Goal: Find specific page/section: Find specific page/section

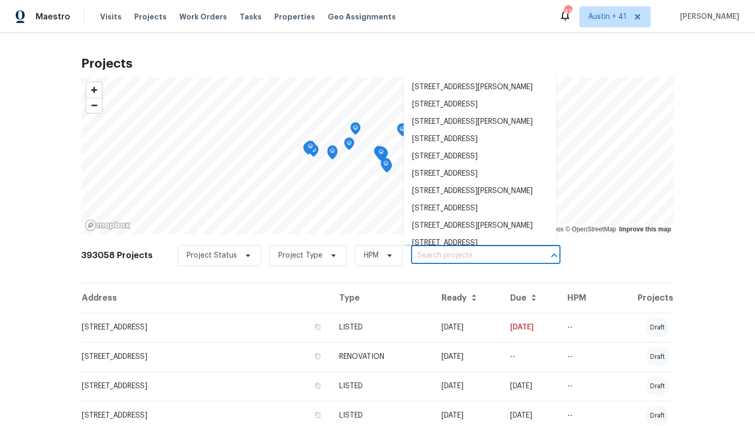
click at [481, 258] on input "text" at bounding box center [471, 255] width 120 height 16
paste input "[STREET_ADDRESS]"
type input "[STREET_ADDRESS]"
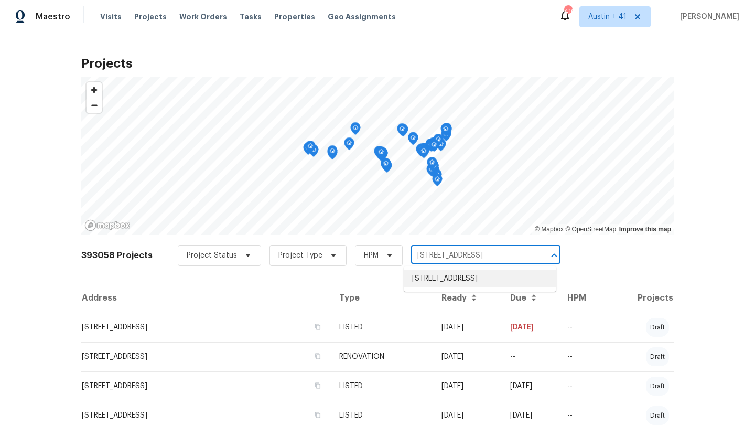
click at [473, 278] on li "[STREET_ADDRESS]" at bounding box center [480, 278] width 153 height 17
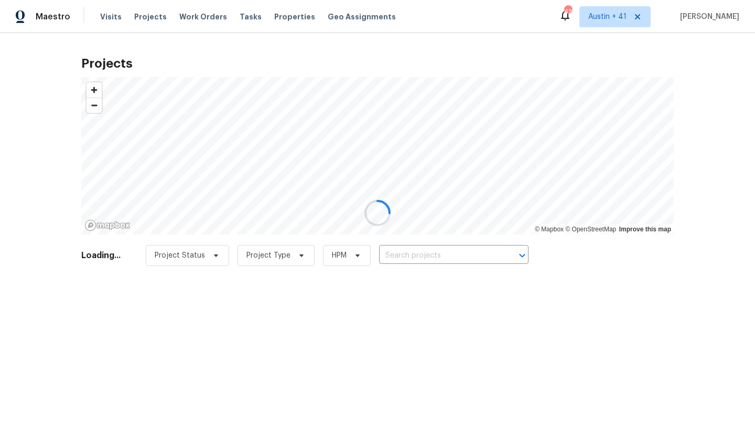
type input "[STREET_ADDRESS]"
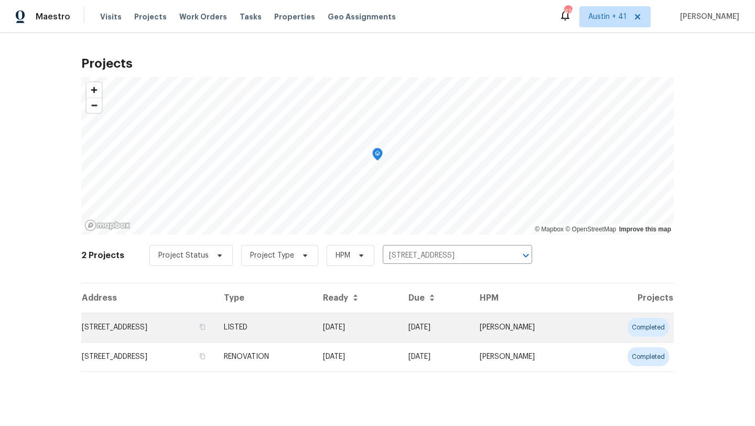
click at [96, 325] on td "[STREET_ADDRESS]" at bounding box center [148, 326] width 134 height 29
